Goal: Information Seeking & Learning: Learn about a topic

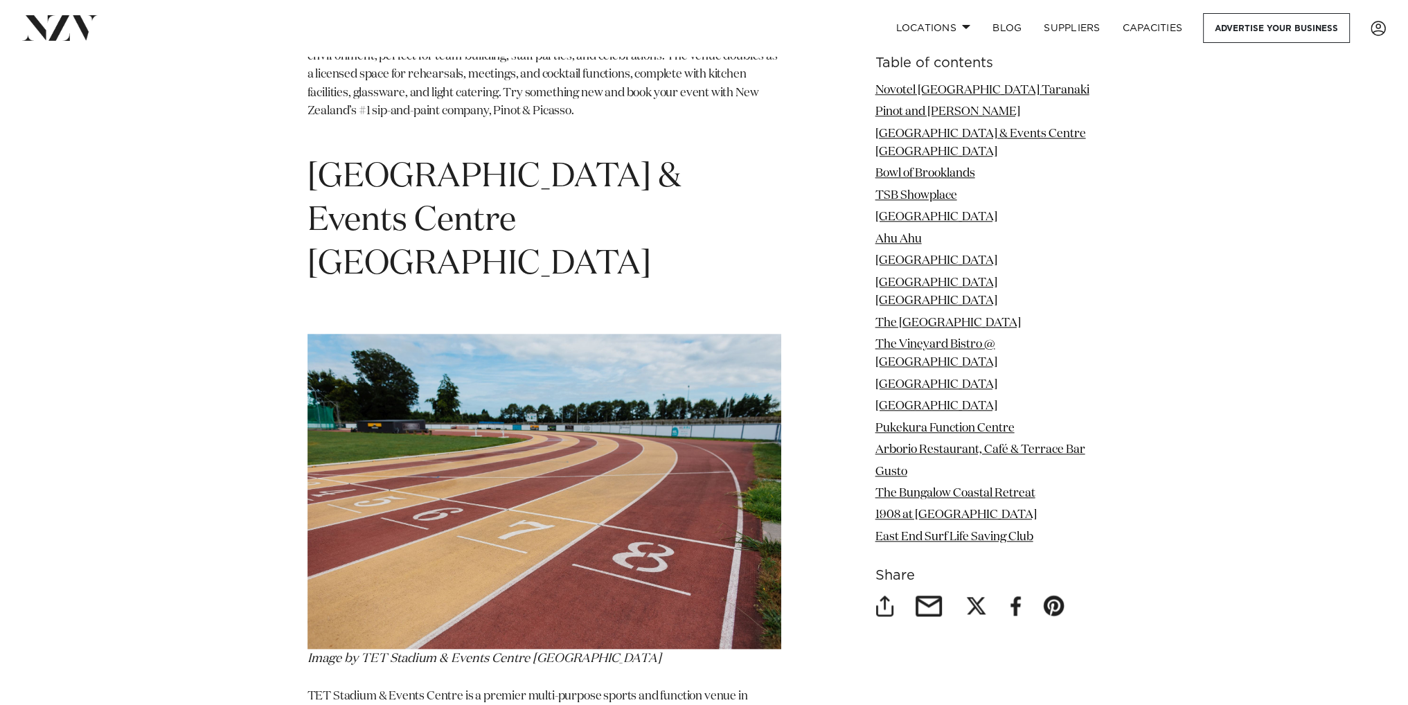
scroll to position [1870, 0]
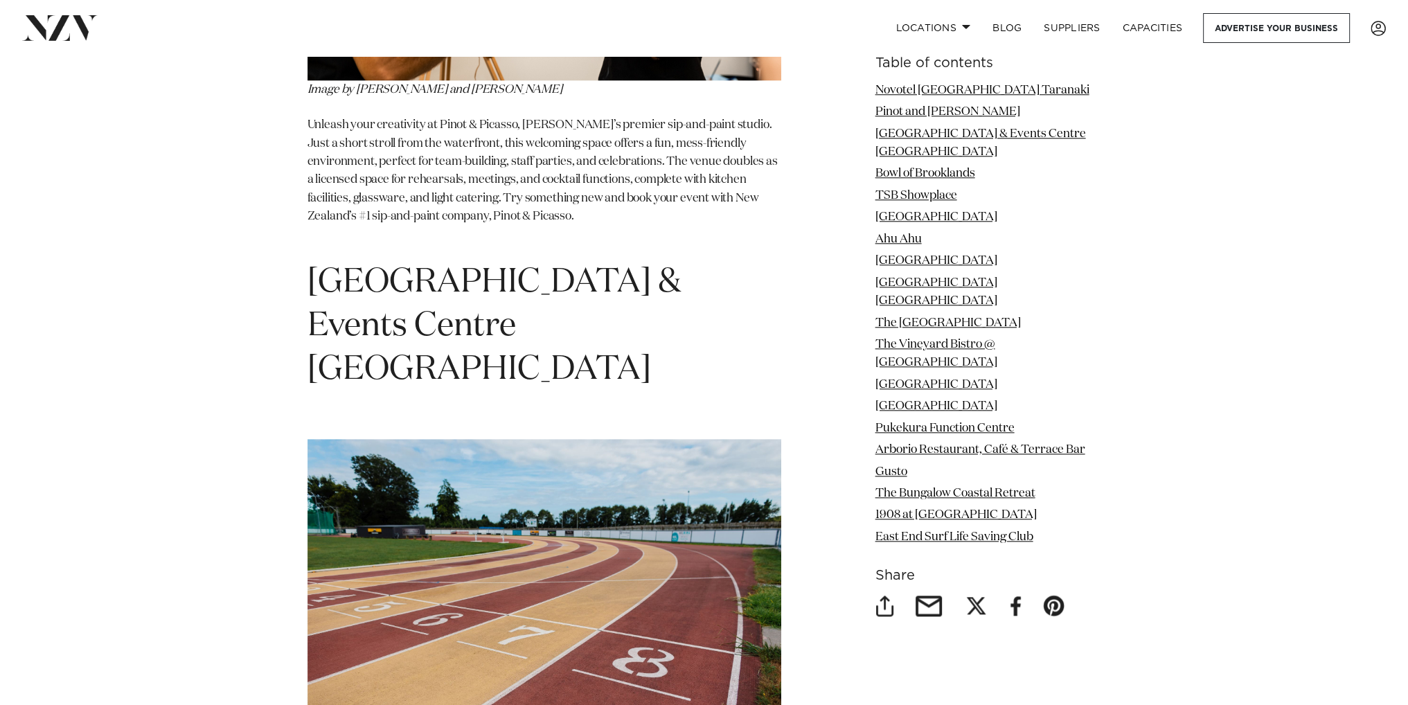
drag, startPoint x: 490, startPoint y: 256, endPoint x: 368, endPoint y: 408, distance: 195.1
click at [368, 244] on p "Unleash your creativity at Pinot & Picasso, [PERSON_NAME]’s premier sip-and-pai…" at bounding box center [545, 179] width 474 height 127
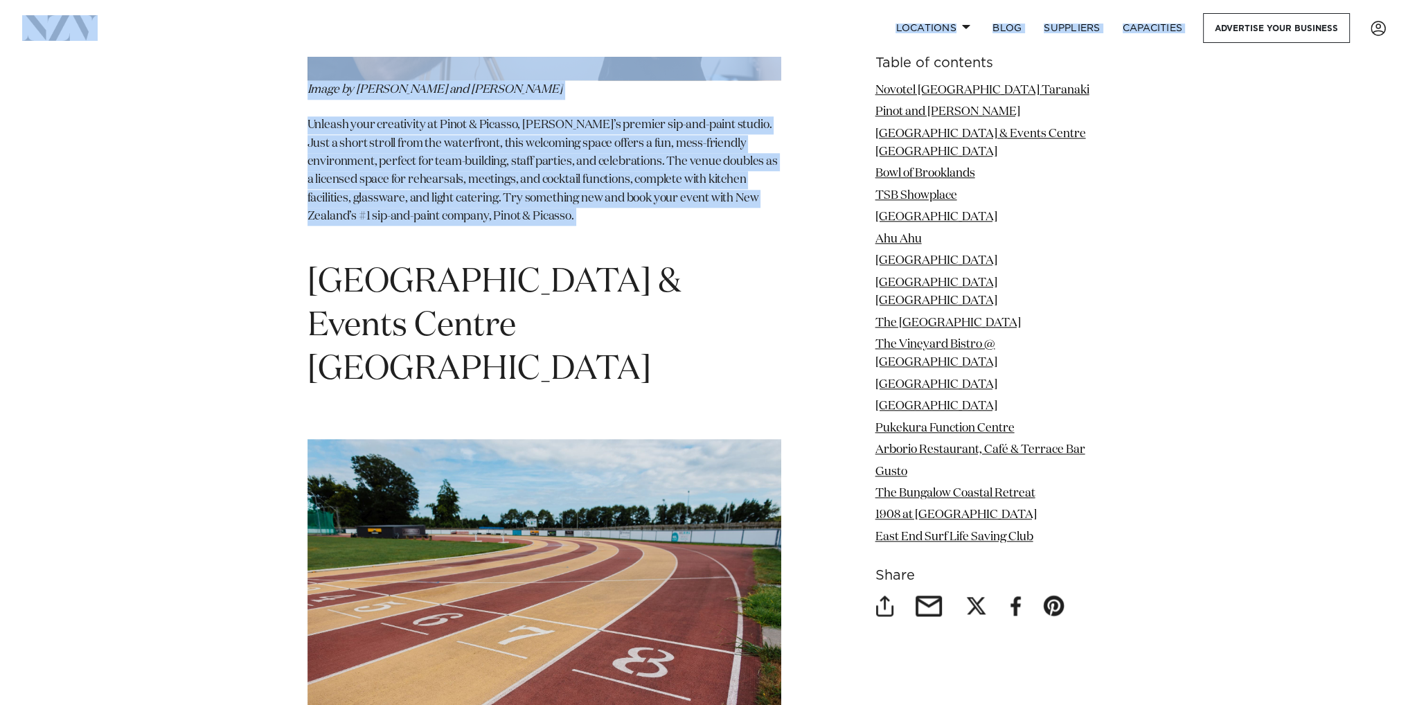
drag, startPoint x: 306, startPoint y: 56, endPoint x: 688, endPoint y: 580, distance: 648.3
drag, startPoint x: 553, startPoint y: 292, endPoint x: 247, endPoint y: 260, distance: 308.5
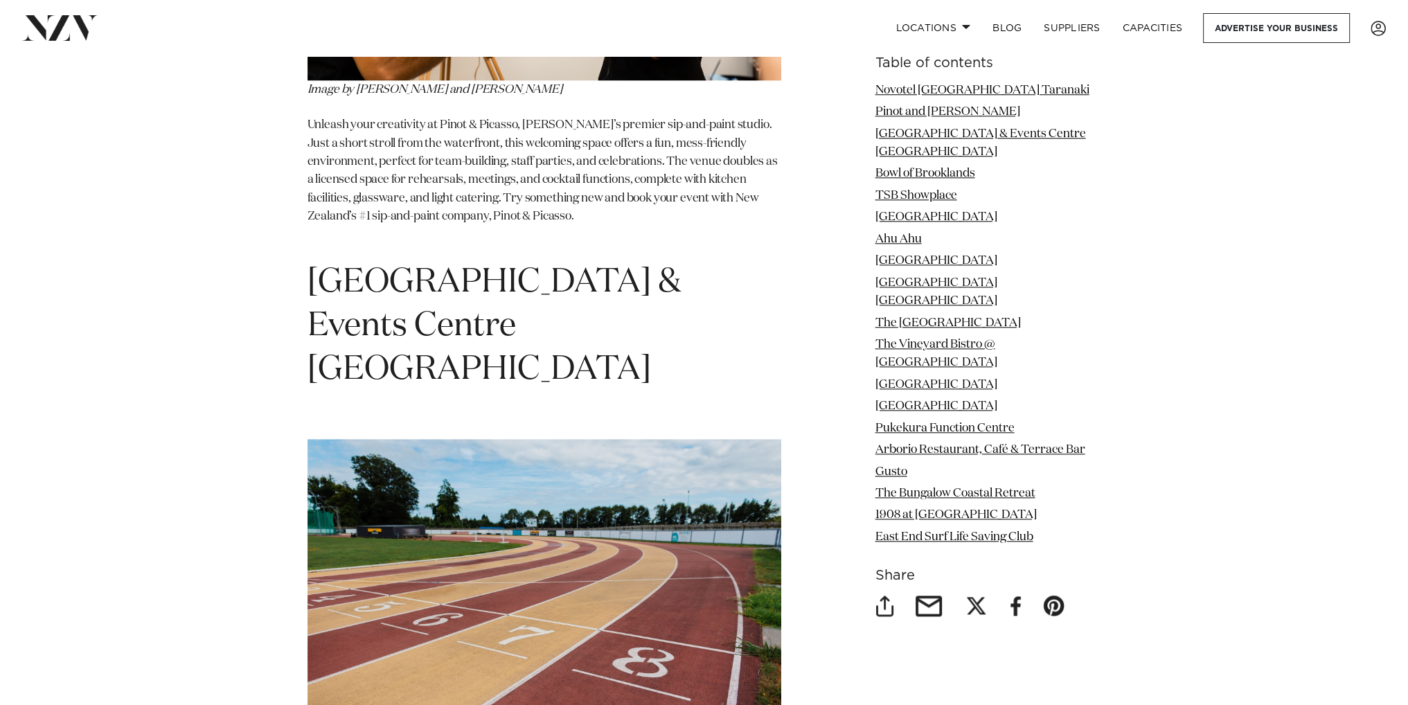
click at [394, 244] on p "Unleash your creativity at Pinot & Picasso, [PERSON_NAME]’s premier sip-and-pai…" at bounding box center [545, 179] width 474 height 127
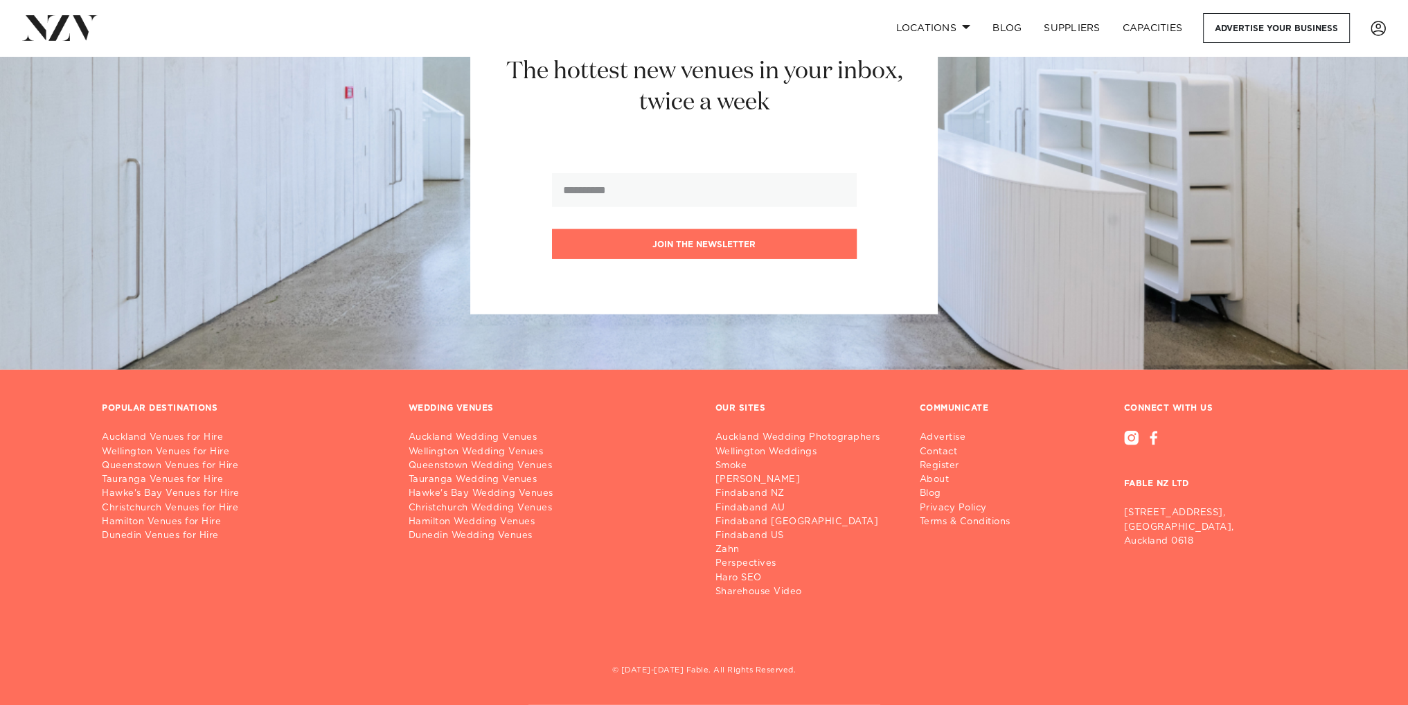
scroll to position [12536, 0]
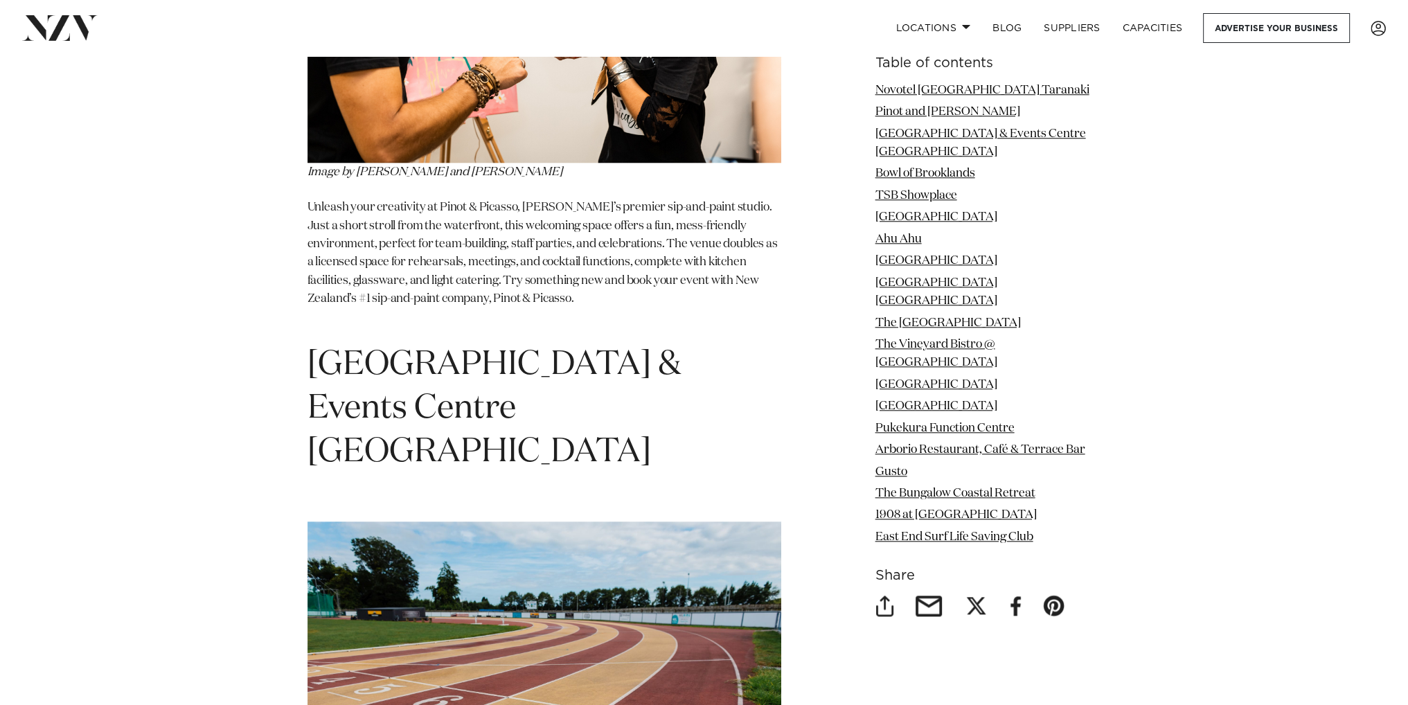
scroll to position [1788, 0]
